Goal: Task Accomplishment & Management: Use online tool/utility

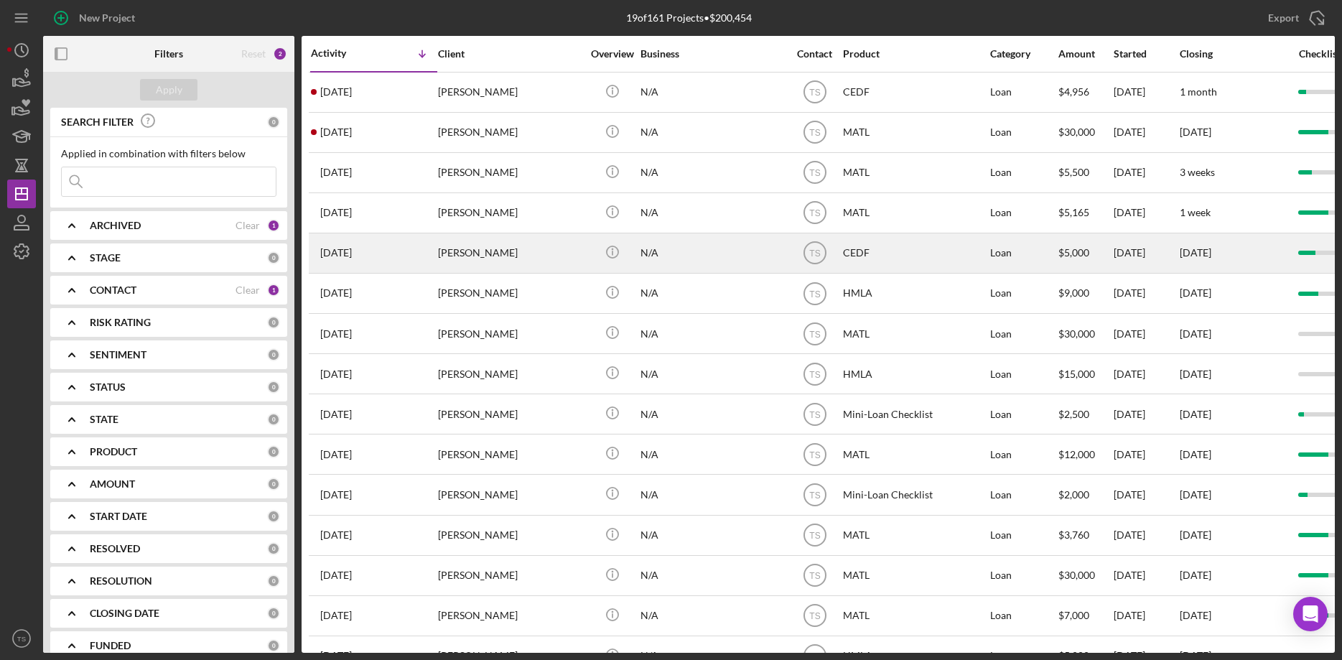
click at [447, 247] on div "[PERSON_NAME]" at bounding box center [510, 253] width 144 height 38
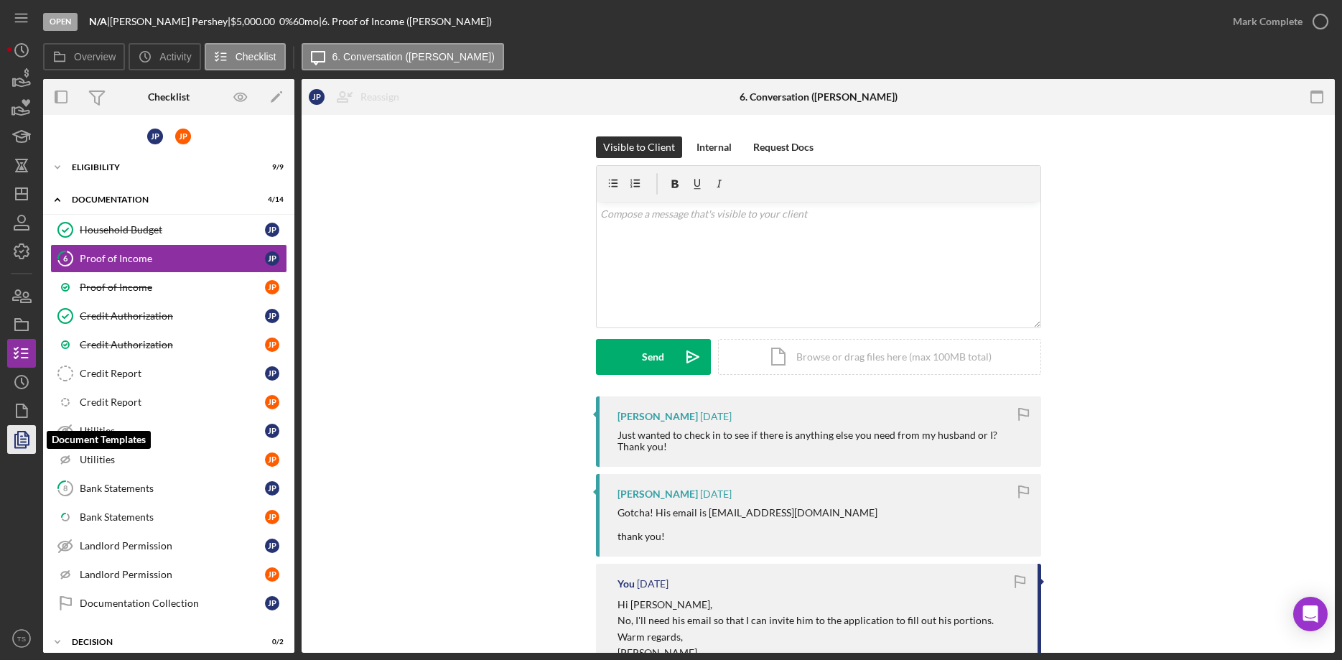
click at [22, 435] on icon "button" at bounding box center [22, 439] width 36 height 36
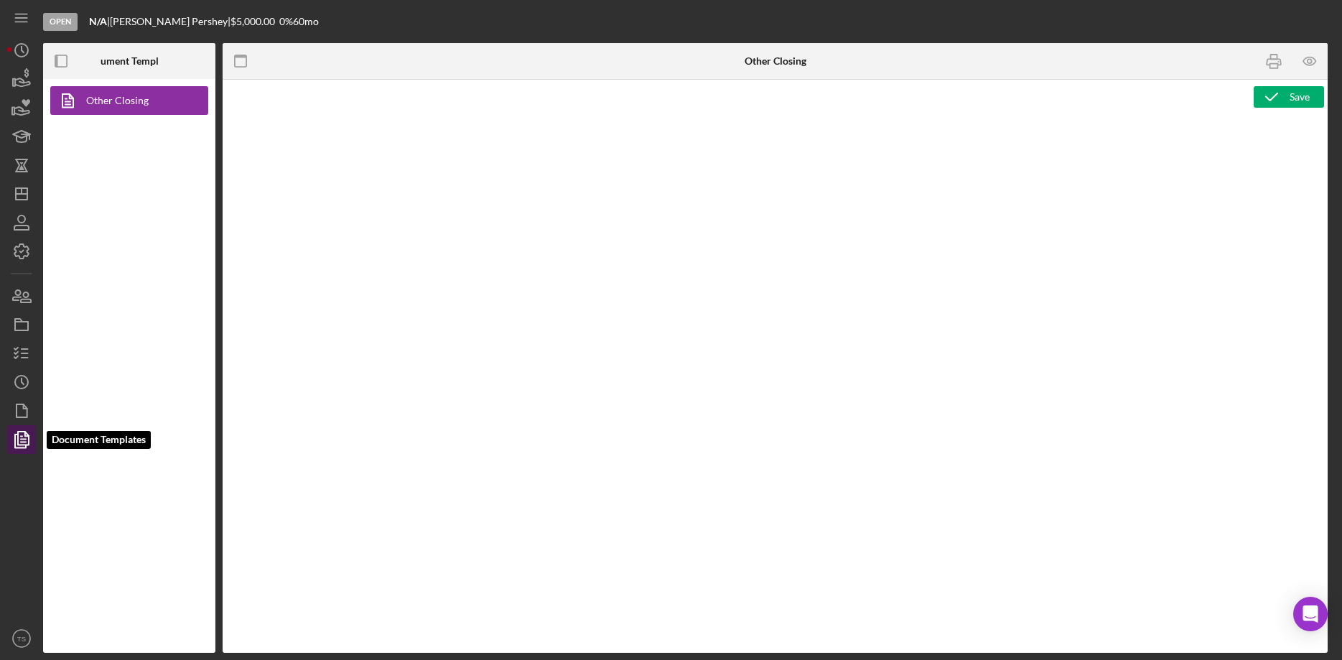
type textarea "<div> <h1 style="margin: 4.35pt 0 0; font-size: 9.5pt; font-family: [GEOGRAPHIC…"
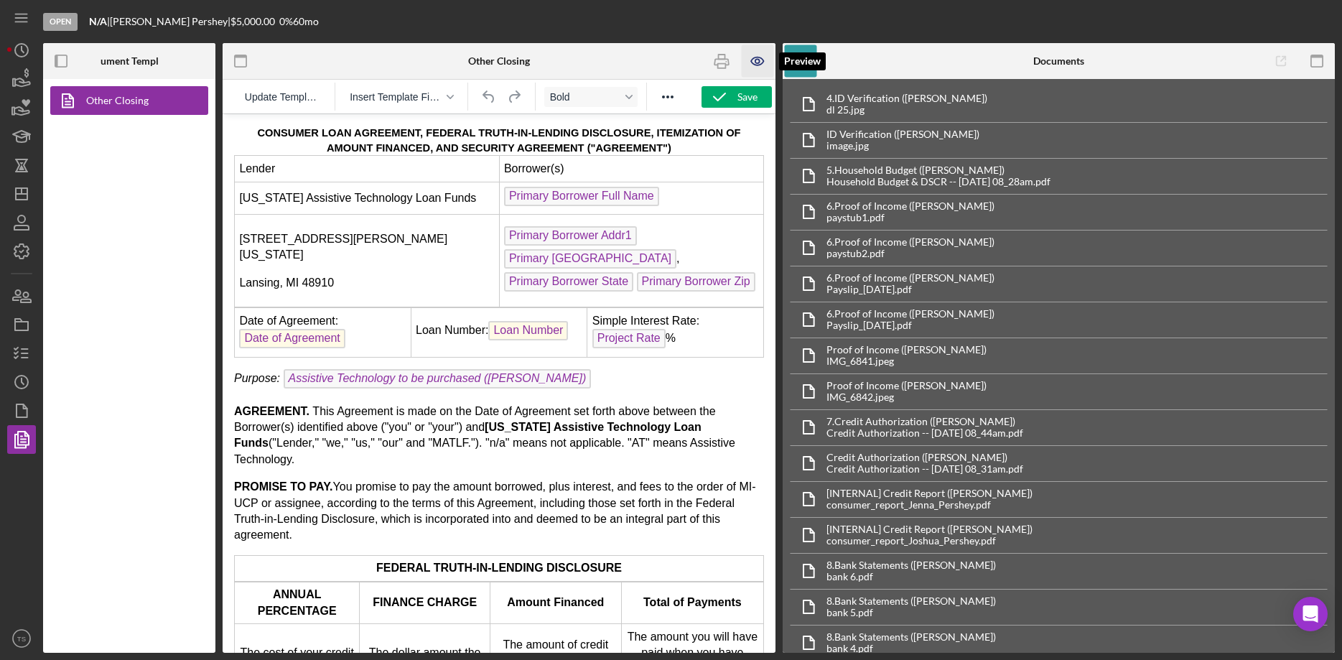
click at [754, 58] on icon "button" at bounding box center [757, 61] width 12 height 8
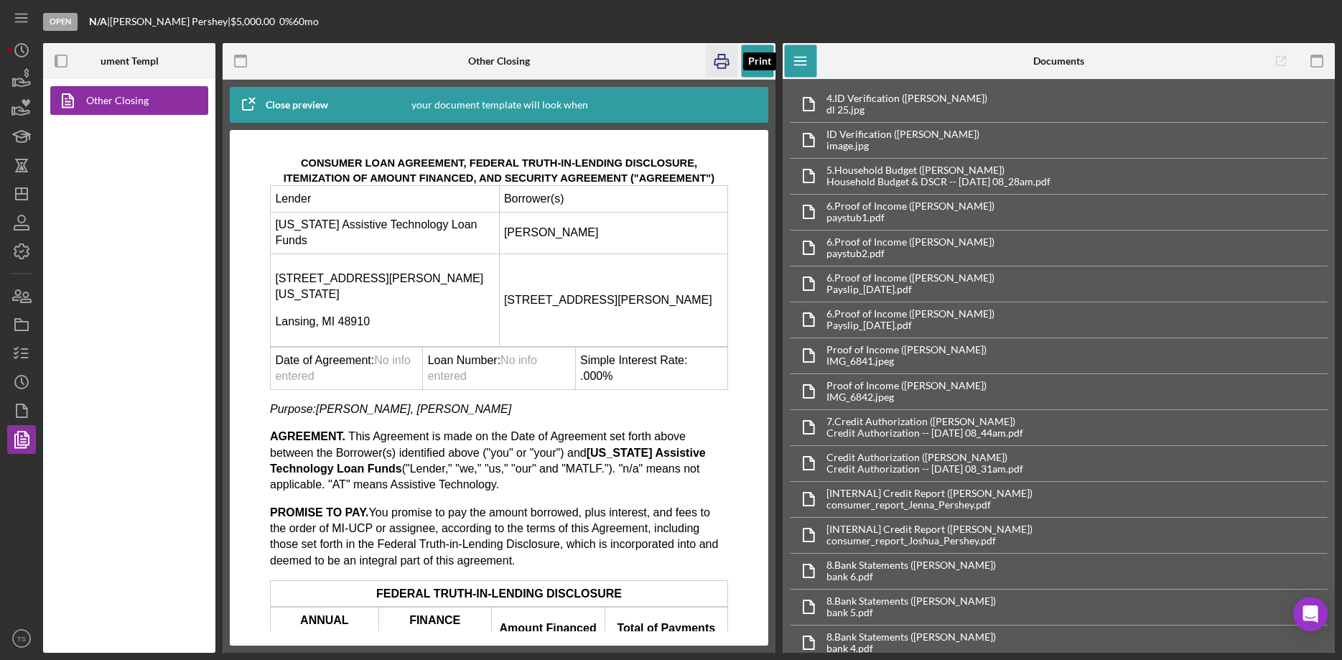
click at [717, 60] on icon "button" at bounding box center [721, 62] width 14 height 6
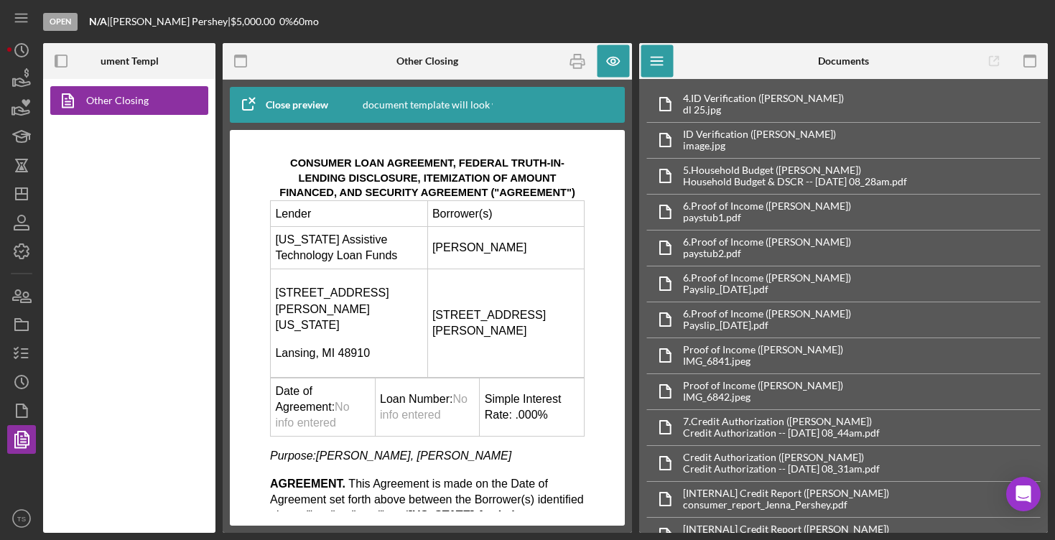
click at [376, 345] on p "Lansing, MI 48910" at bounding box center [348, 353] width 147 height 16
